Goal: Contribute content: Contribute content

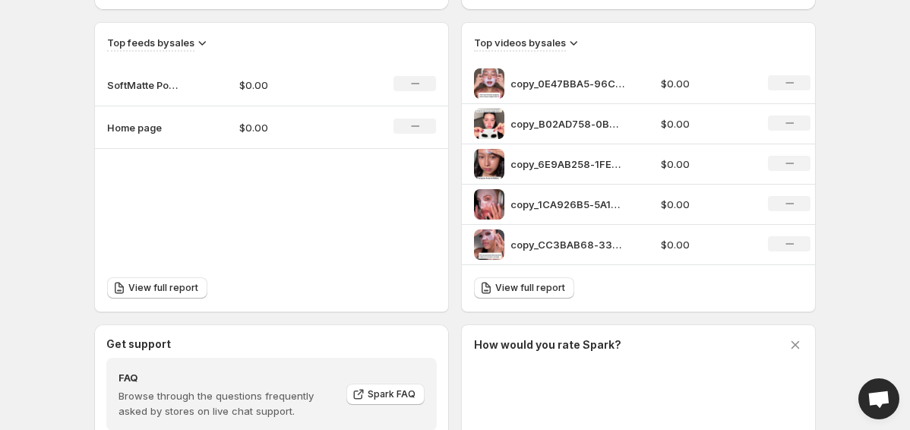
scroll to position [483, 0]
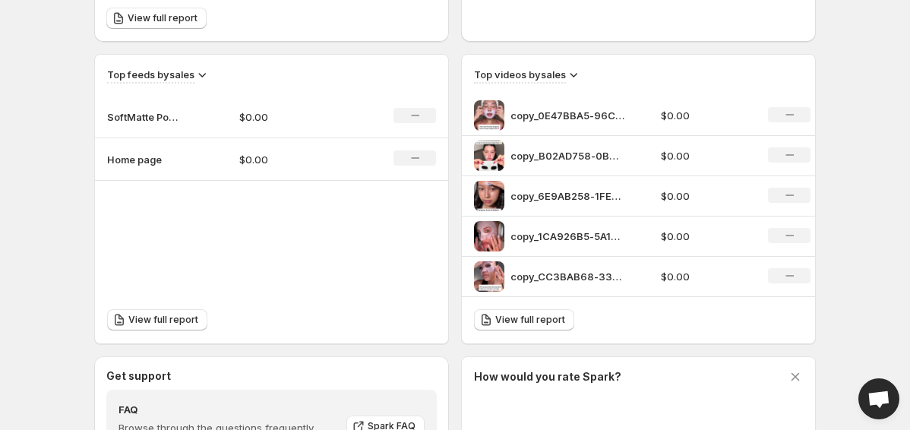
click at [137, 116] on p "SoftMatte Powder" at bounding box center [145, 116] width 76 height 15
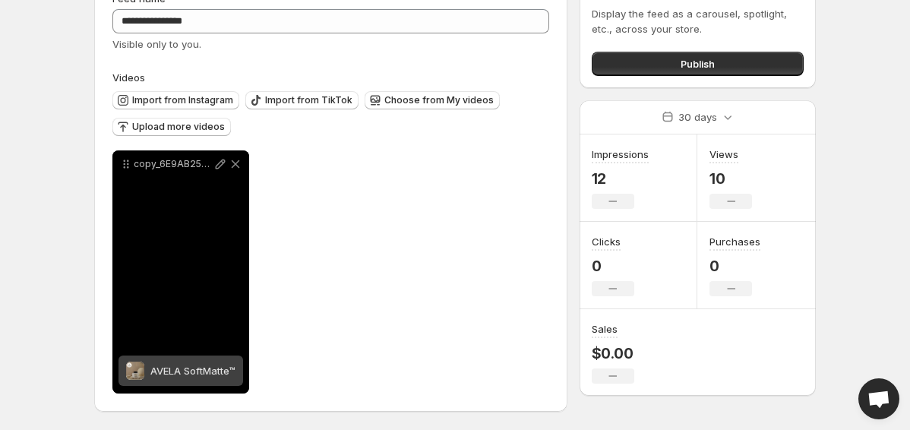
scroll to position [86, 0]
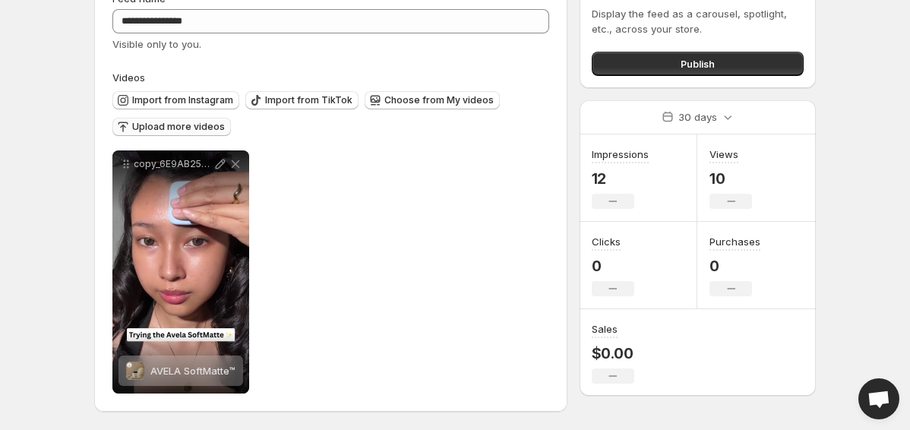
click at [199, 128] on span "Upload more videos" at bounding box center [178, 127] width 93 height 12
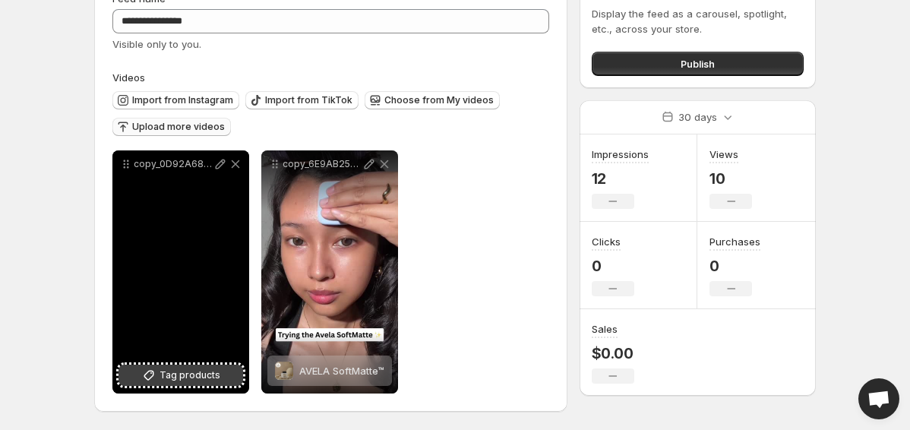
click at [186, 385] on button "Tag products" at bounding box center [181, 375] width 125 height 21
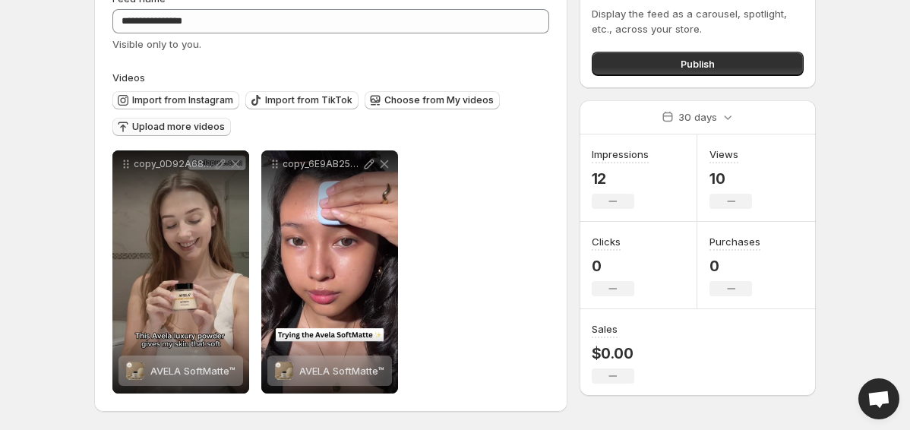
scroll to position [0, 0]
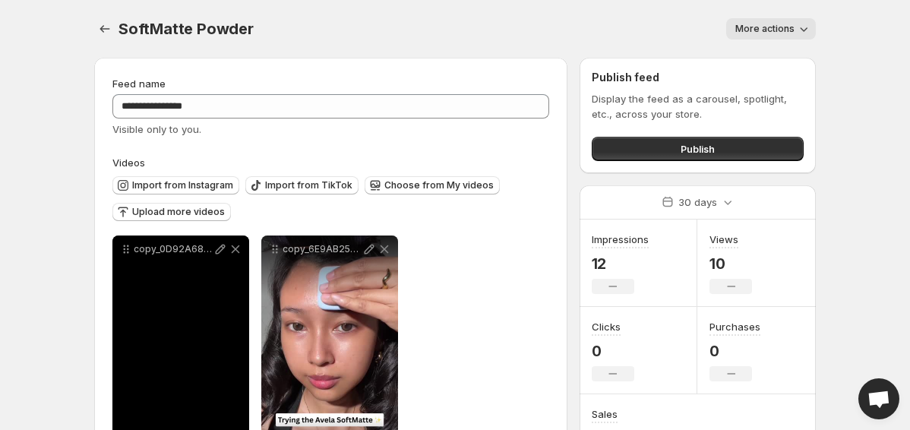
click at [233, 249] on icon at bounding box center [235, 249] width 15 height 15
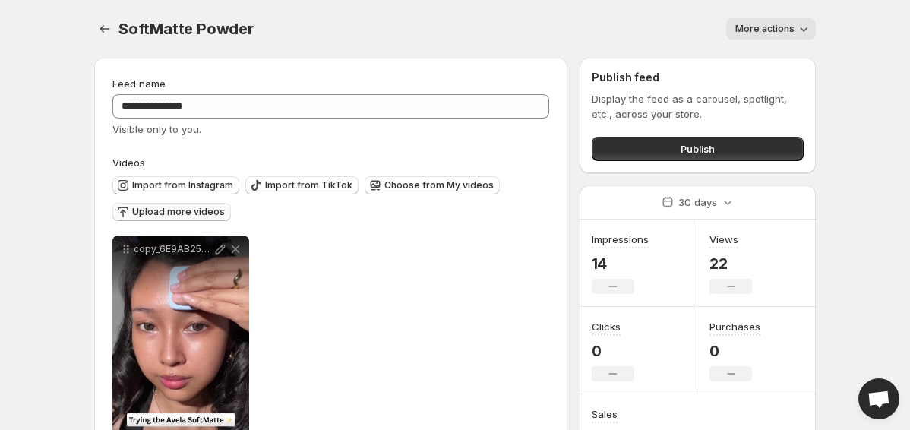
click at [212, 210] on span "Upload more videos" at bounding box center [178, 212] width 93 height 12
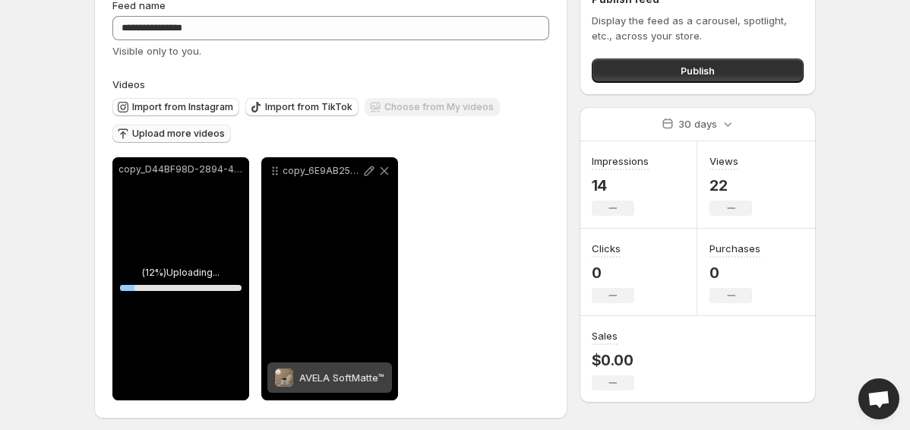
scroll to position [86, 0]
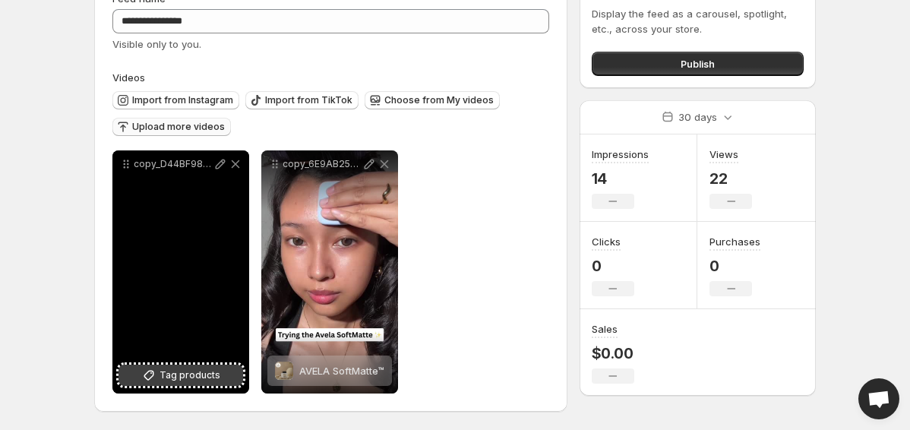
click at [192, 375] on span "Tag products" at bounding box center [190, 375] width 61 height 15
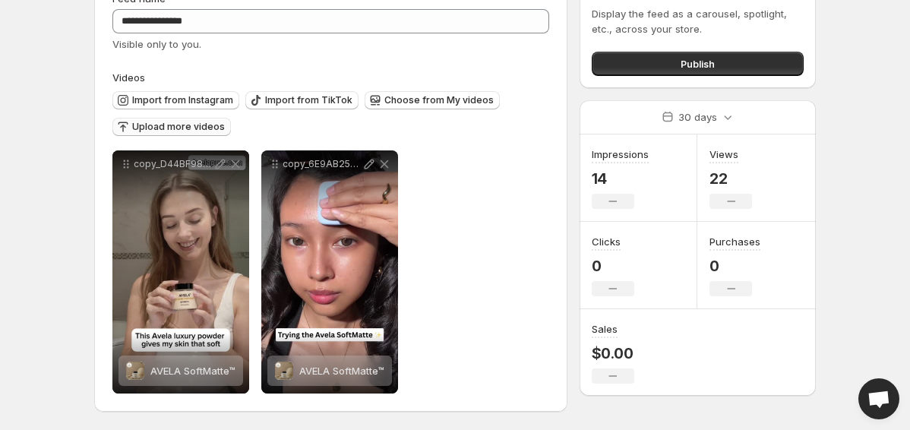
scroll to position [0, 0]
